Goal: Task Accomplishment & Management: Complete application form

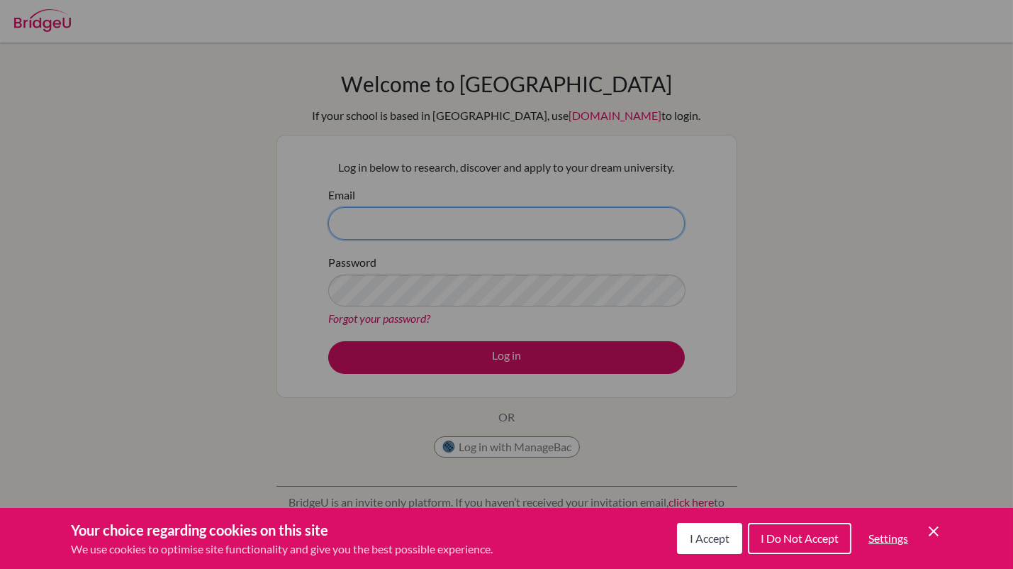
type input "[EMAIL_ADDRESS][DOMAIN_NAME]"
click at [442, 364] on div "Cookie Preferences" at bounding box center [506, 284] width 1013 height 569
click at [437, 367] on div "Cookie Preferences" at bounding box center [506, 284] width 1013 height 569
click at [430, 362] on div "Cookie Preferences" at bounding box center [506, 284] width 1013 height 569
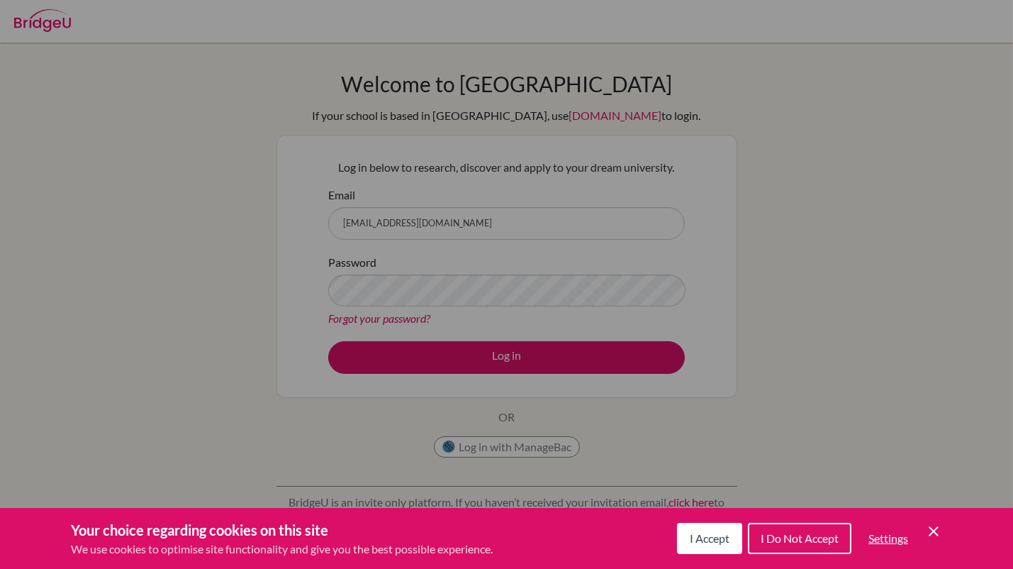
click at [430, 362] on div "Cookie Preferences" at bounding box center [506, 284] width 1013 height 569
click at [479, 369] on div "Cookie Preferences" at bounding box center [506, 284] width 1013 height 569
drag, startPoint x: 479, startPoint y: 369, endPoint x: 469, endPoint y: 474, distance: 104.7
click at [469, 474] on div "Cookie Preferences" at bounding box center [506, 284] width 1013 height 569
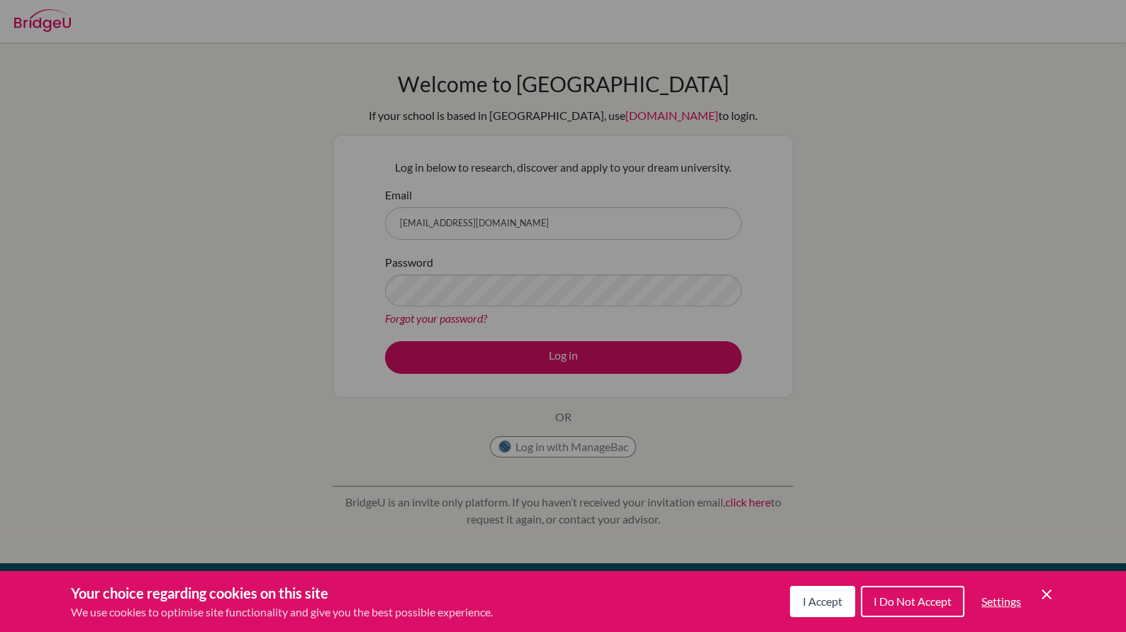
click at [805, 562] on div "Cookie Preferences" at bounding box center [563, 316] width 1126 height 632
click at [803, 568] on span "I Accept" at bounding box center [823, 600] width 40 height 13
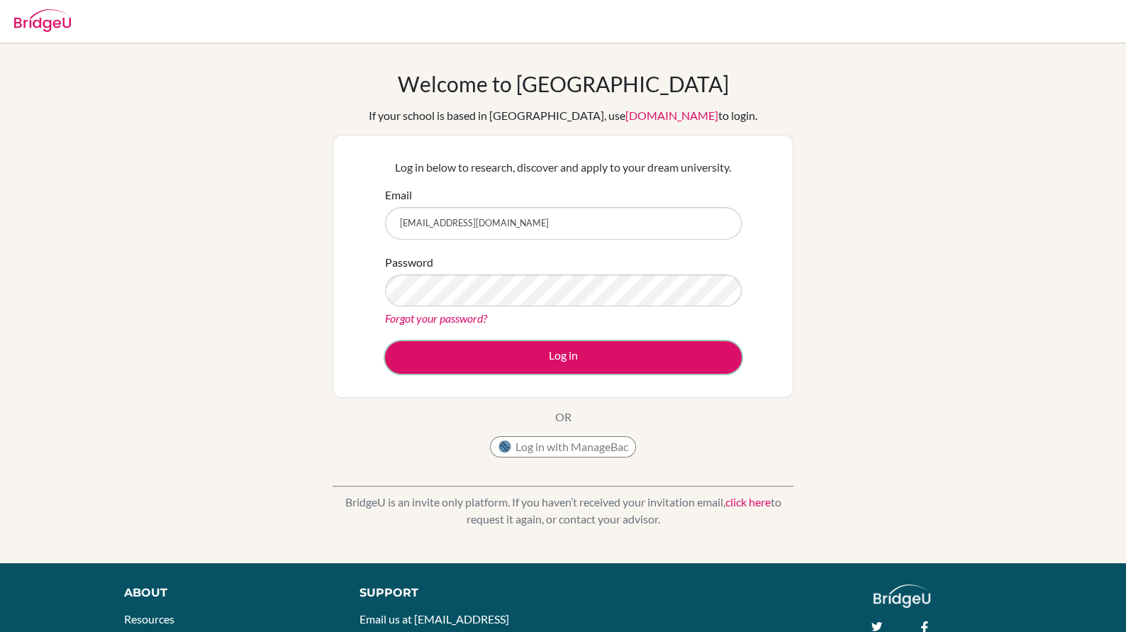
click at [521, 350] on button "Log in" at bounding box center [563, 357] width 357 height 33
